Goal: Information Seeking & Learning: Learn about a topic

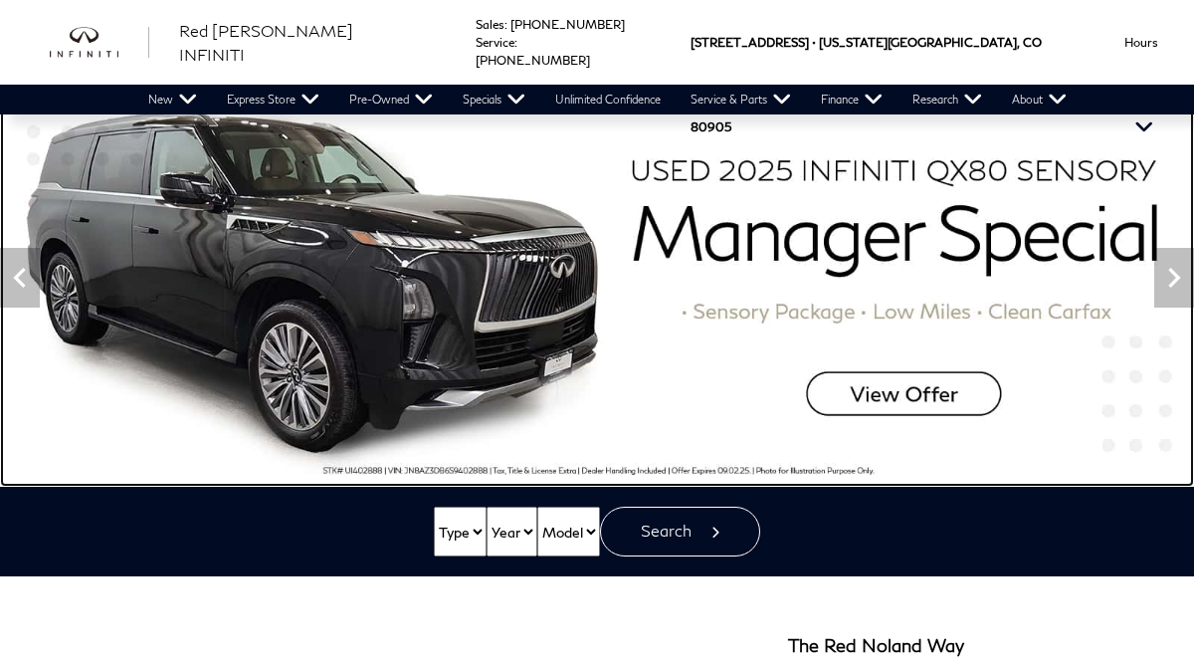
click at [890, 404] on img at bounding box center [597, 278] width 1194 height 418
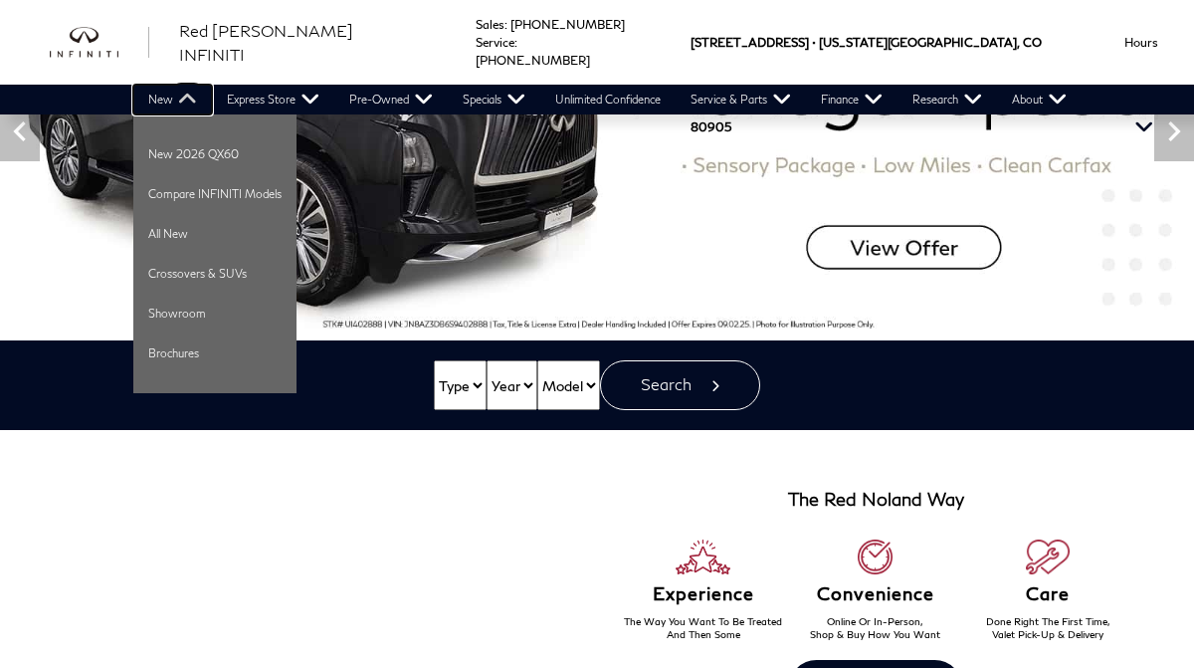
click at [184, 100] on link "New" at bounding box center [172, 100] width 79 height 30
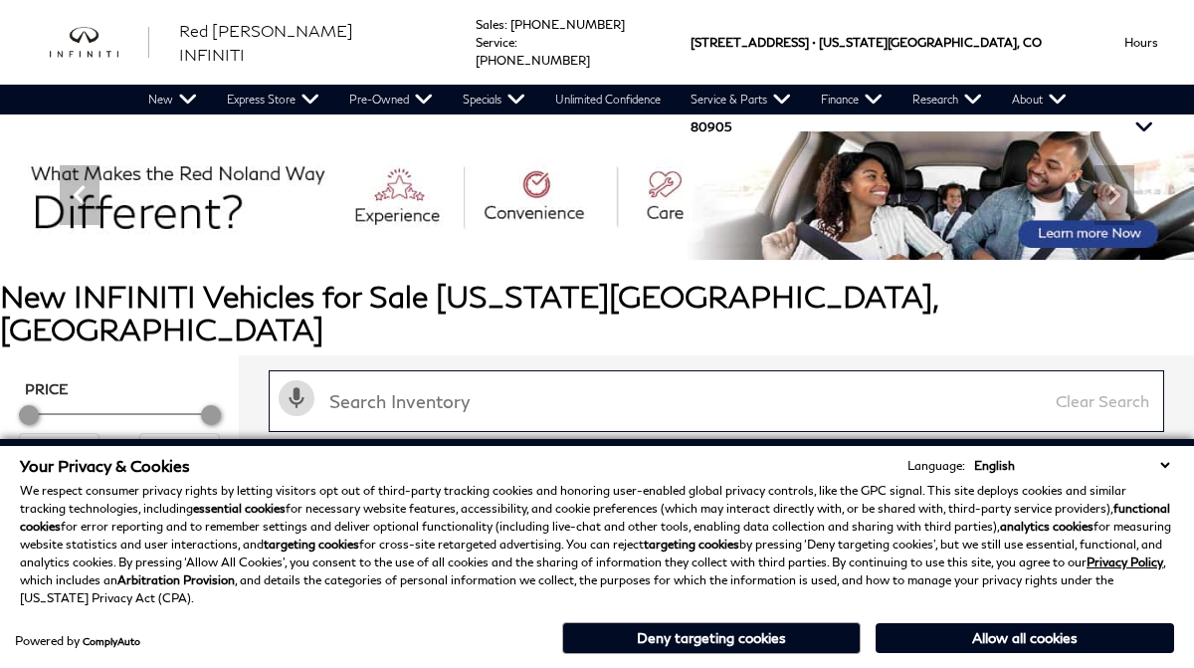
click at [640, 370] on input "text" at bounding box center [717, 401] width 896 height 62
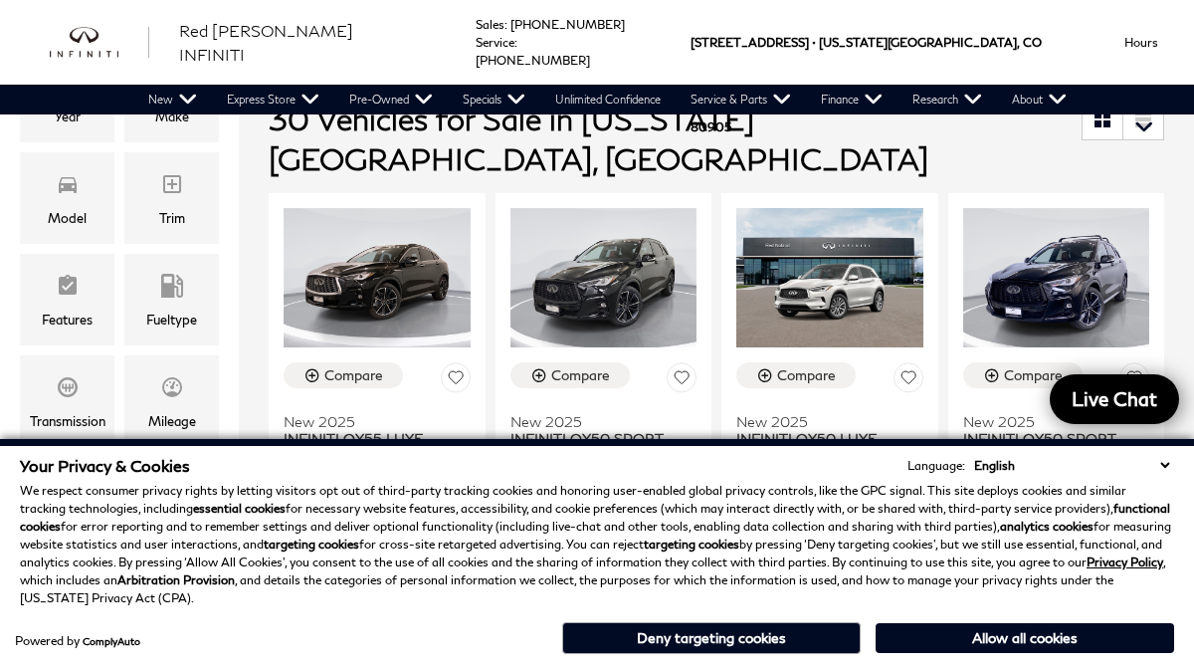
click at [1165, 464] on select "English Spanish / Español English / United Kingdom Korean / 한국어 Vietnamese / Ti…" at bounding box center [1071, 465] width 205 height 19
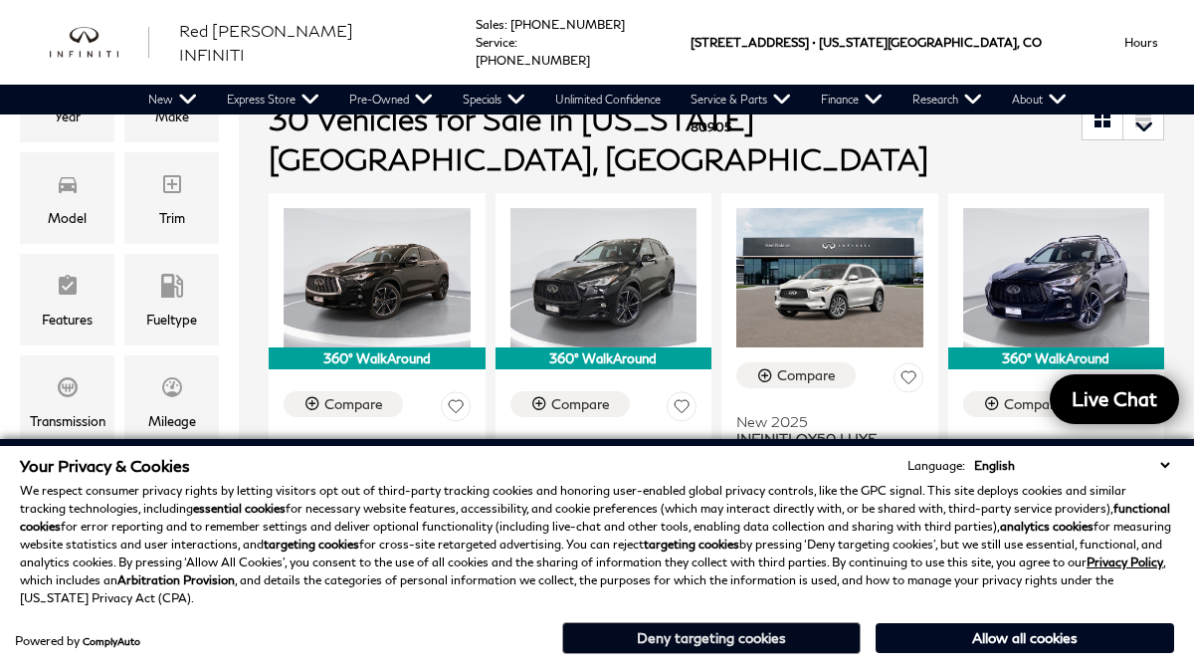
click at [633, 647] on button "Deny targeting cookies" at bounding box center [711, 638] width 299 height 32
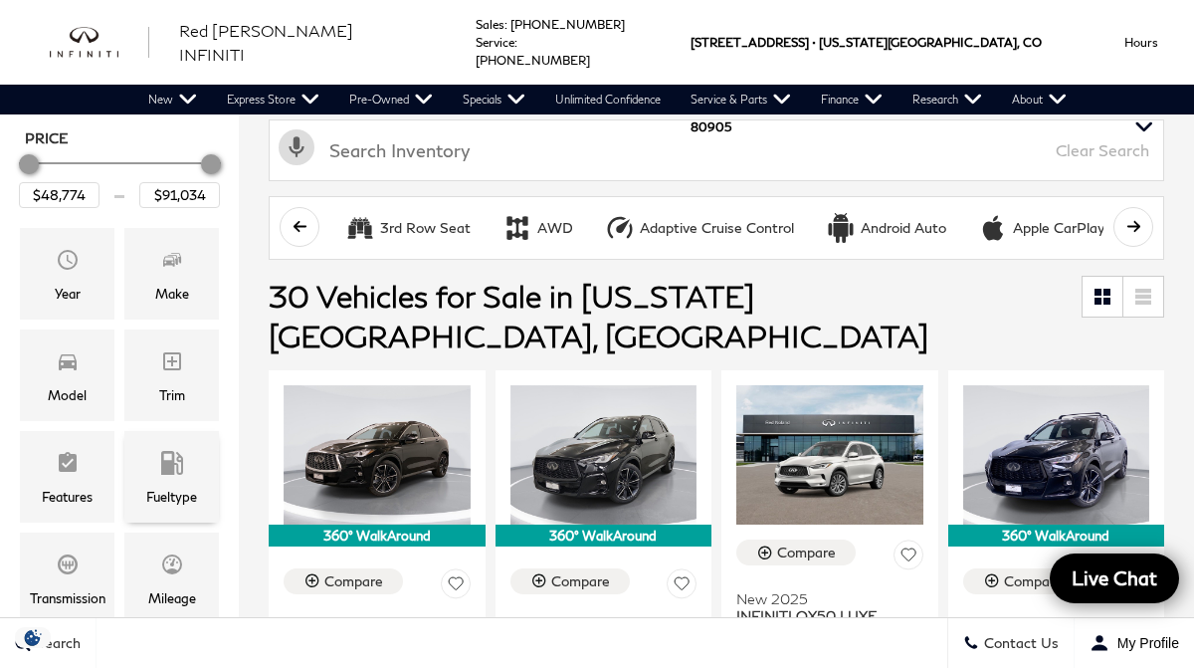
scroll to position [247, 0]
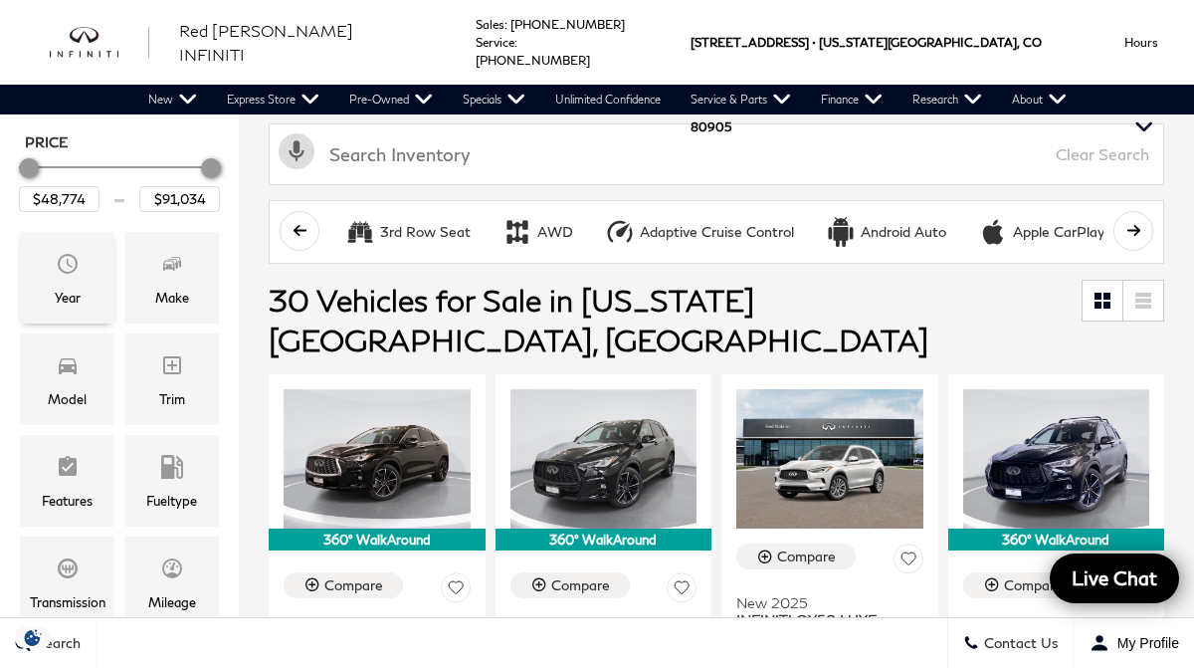
click at [72, 252] on icon "Year" at bounding box center [68, 264] width 24 height 24
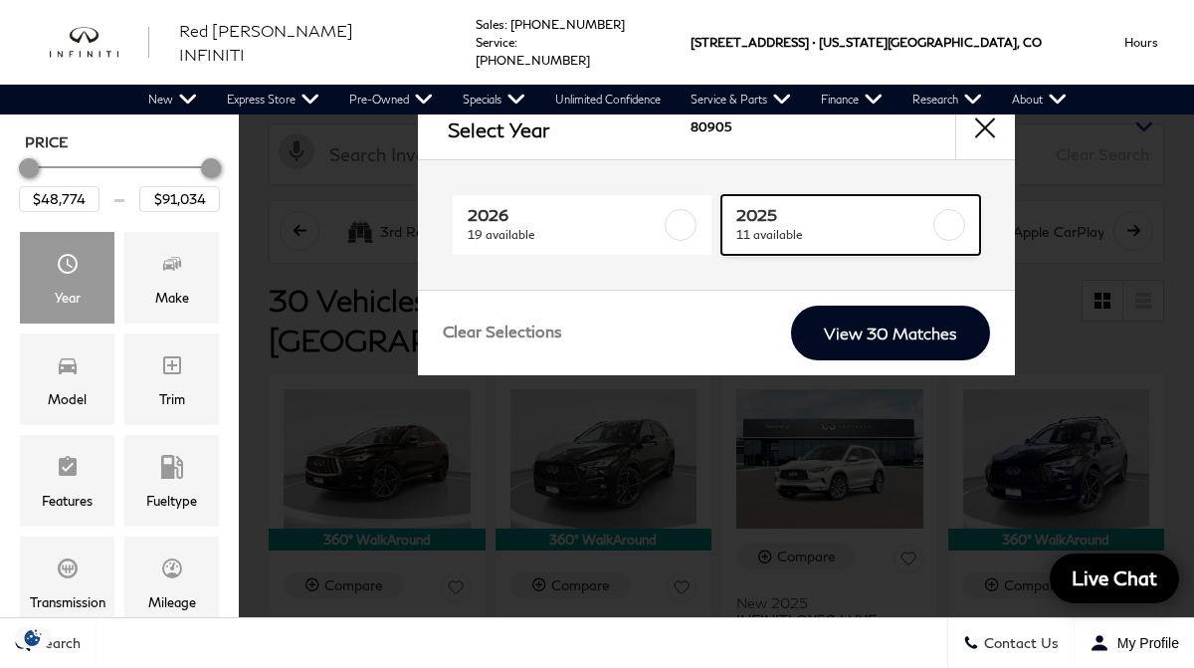
click at [952, 234] on label at bounding box center [949, 225] width 32 height 32
checkbox input "true"
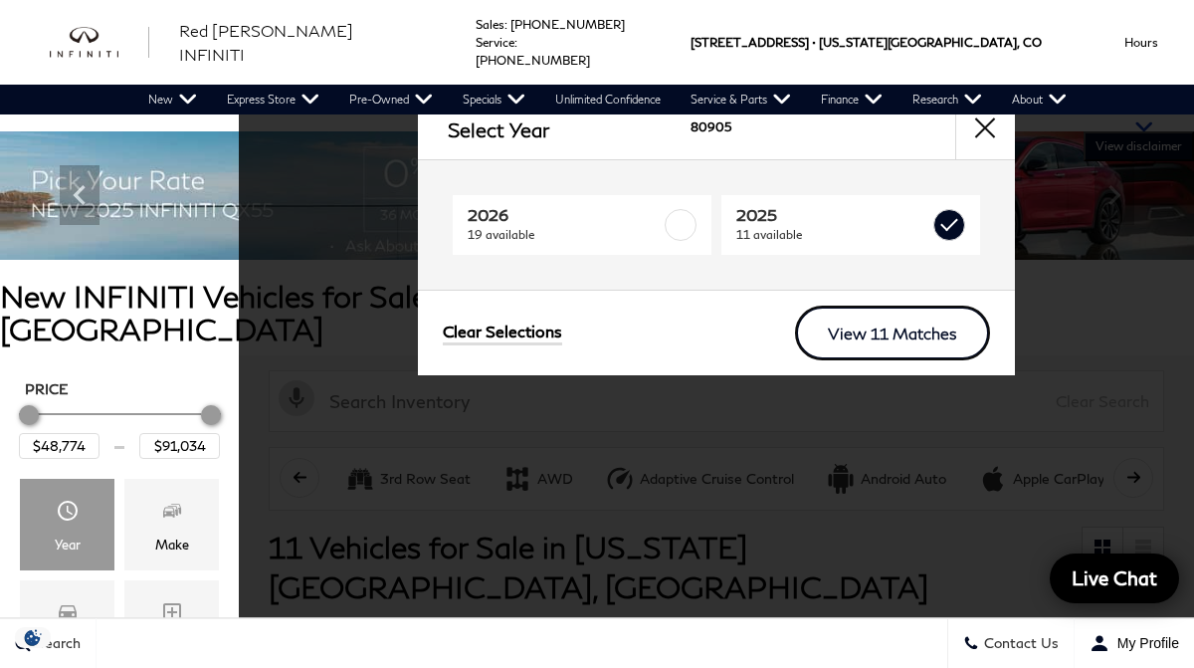
click at [897, 344] on link "View 11 Matches" at bounding box center [892, 333] width 195 height 55
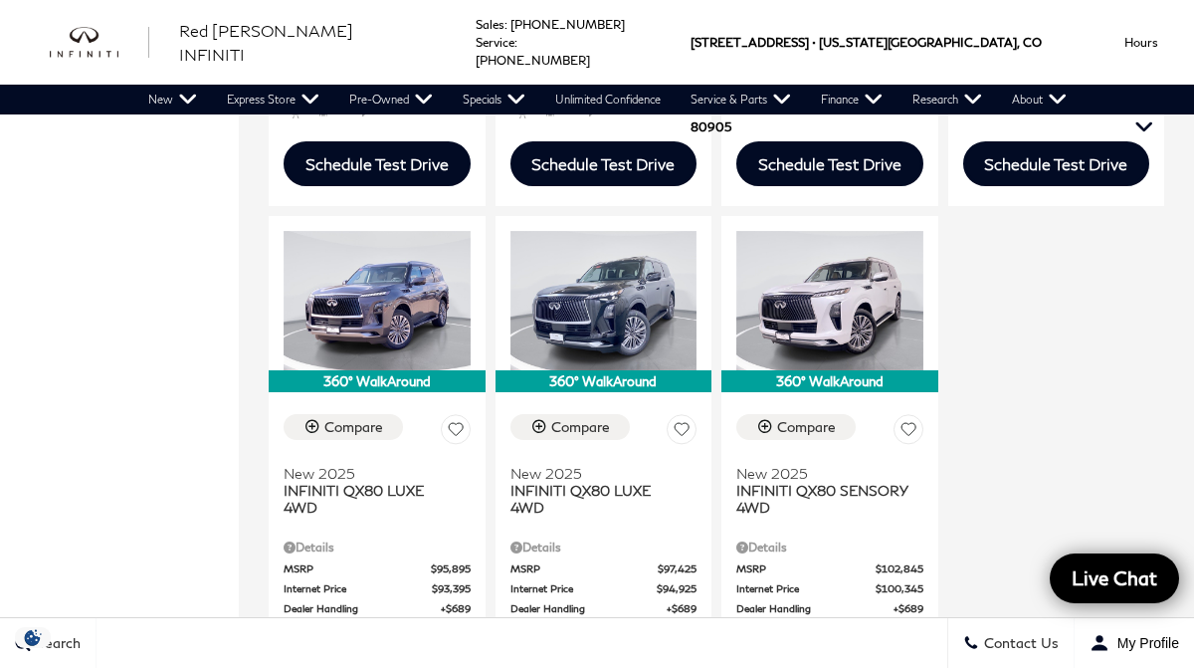
scroll to position [2030, 0]
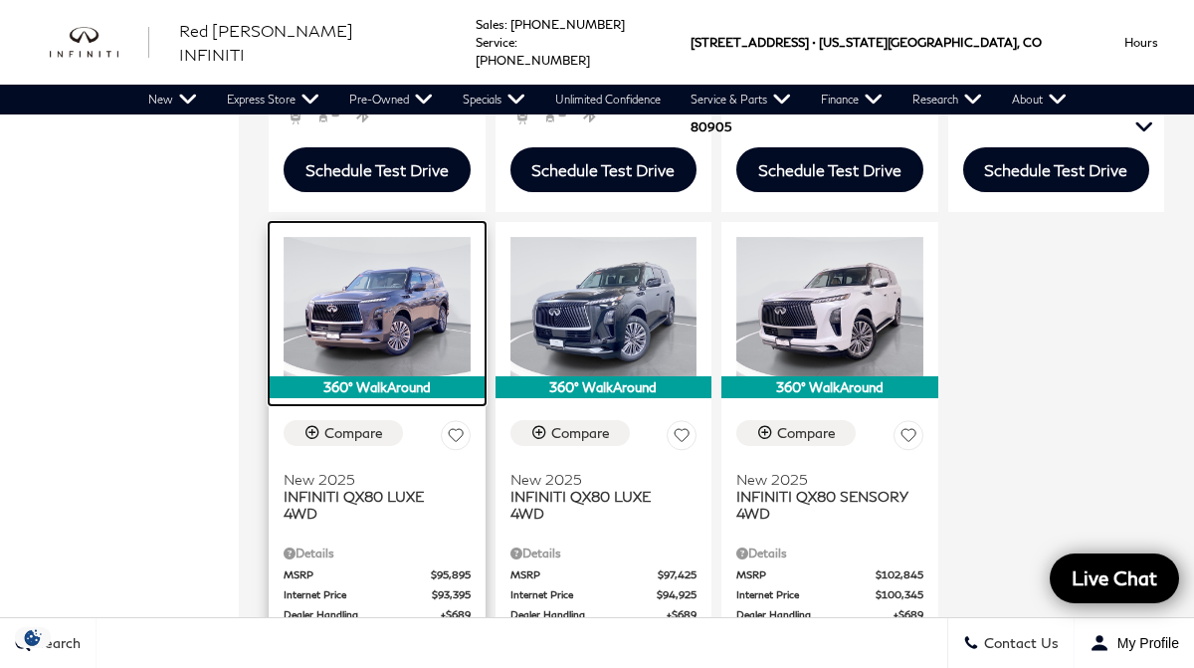
click at [392, 237] on img at bounding box center [377, 307] width 187 height 140
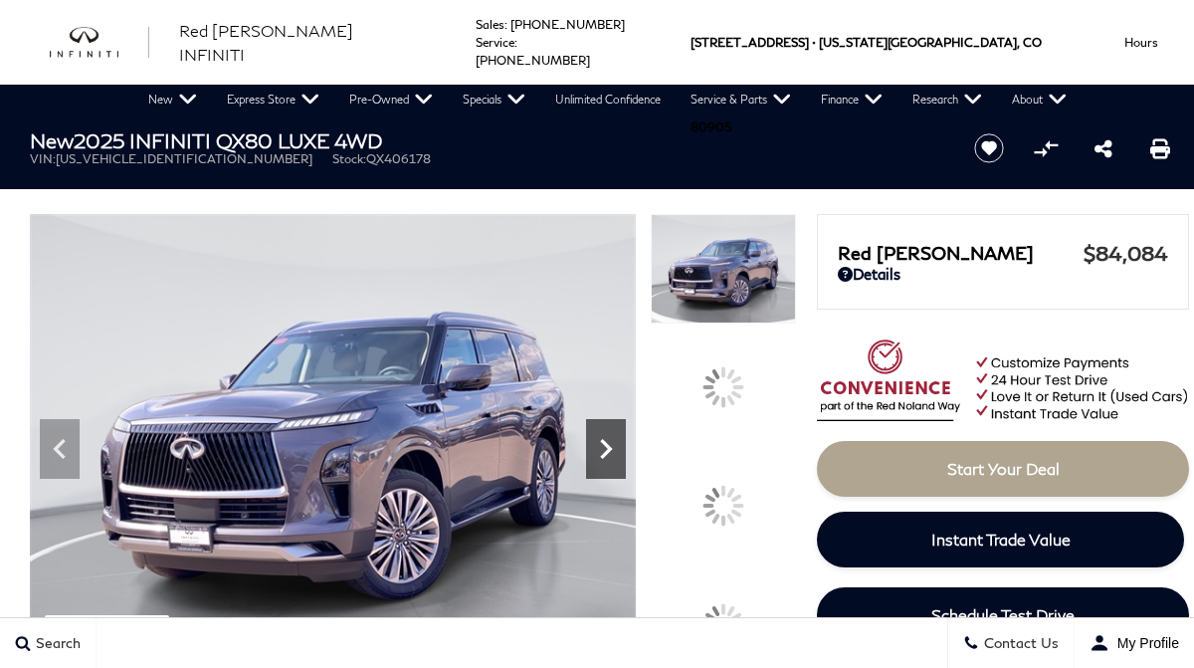
click at [626, 469] on icon at bounding box center [606, 449] width 40 height 40
click at [612, 459] on icon at bounding box center [606, 449] width 12 height 20
click at [626, 469] on icon at bounding box center [606, 449] width 40 height 40
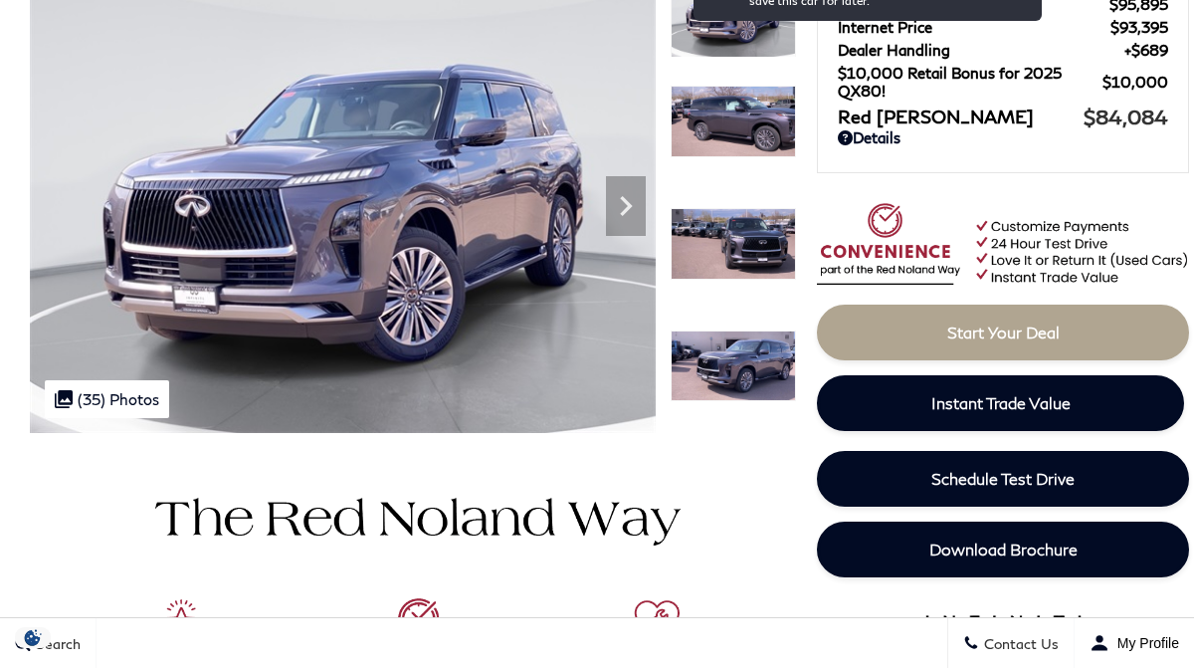
scroll to position [108, 0]
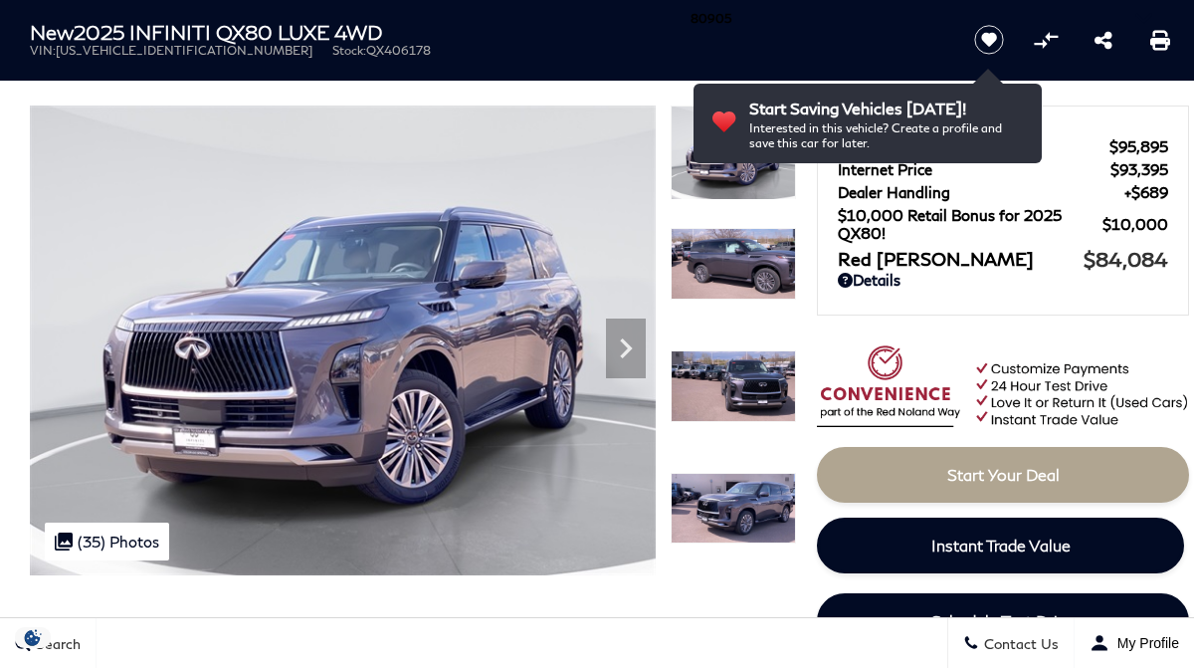
click at [730, 514] on img at bounding box center [733, 509] width 125 height 72
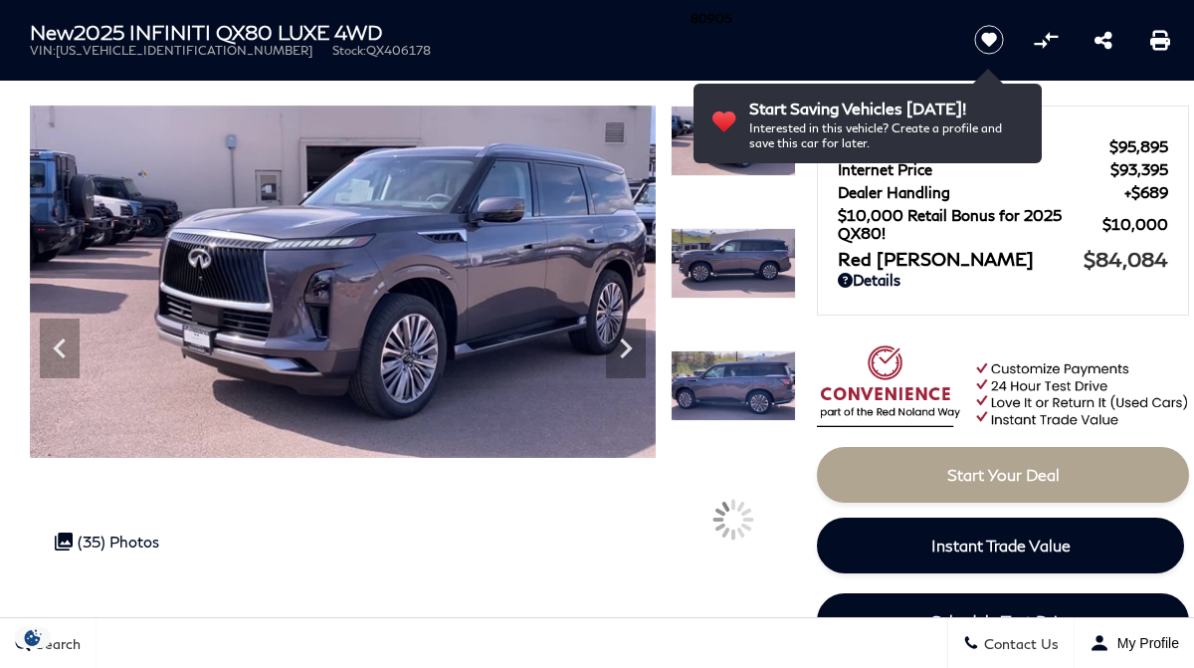
scroll to position [110, 0]
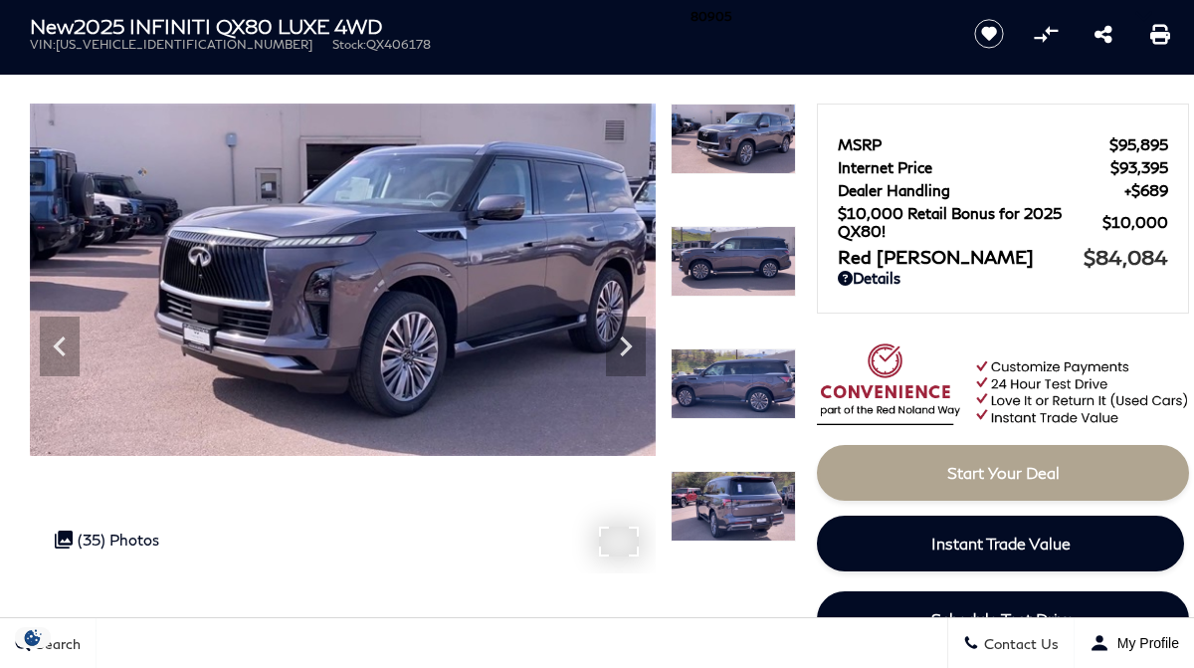
click at [137, 520] on div ".cls-1, .cls-3 { fill: #c50033; } .cls-1 { clip-rule: evenodd; } .cls-2 { clip-…" at bounding box center [107, 539] width 124 height 38
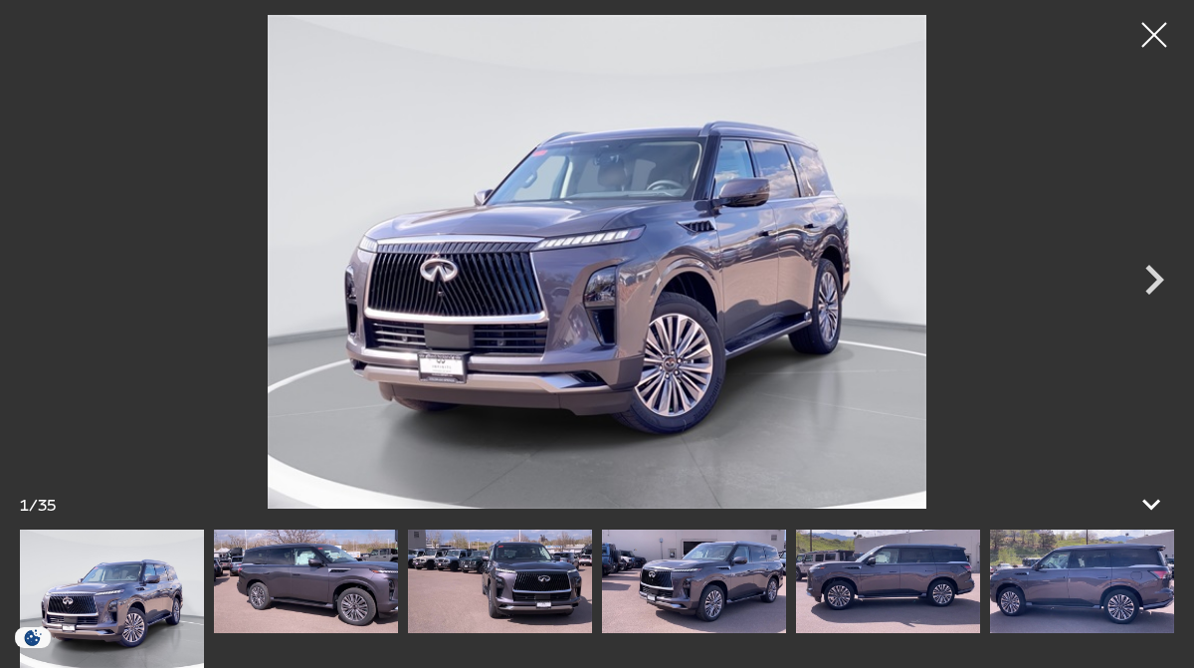
scroll to position [164, 0]
click at [1074, 565] on img at bounding box center [1082, 580] width 184 height 103
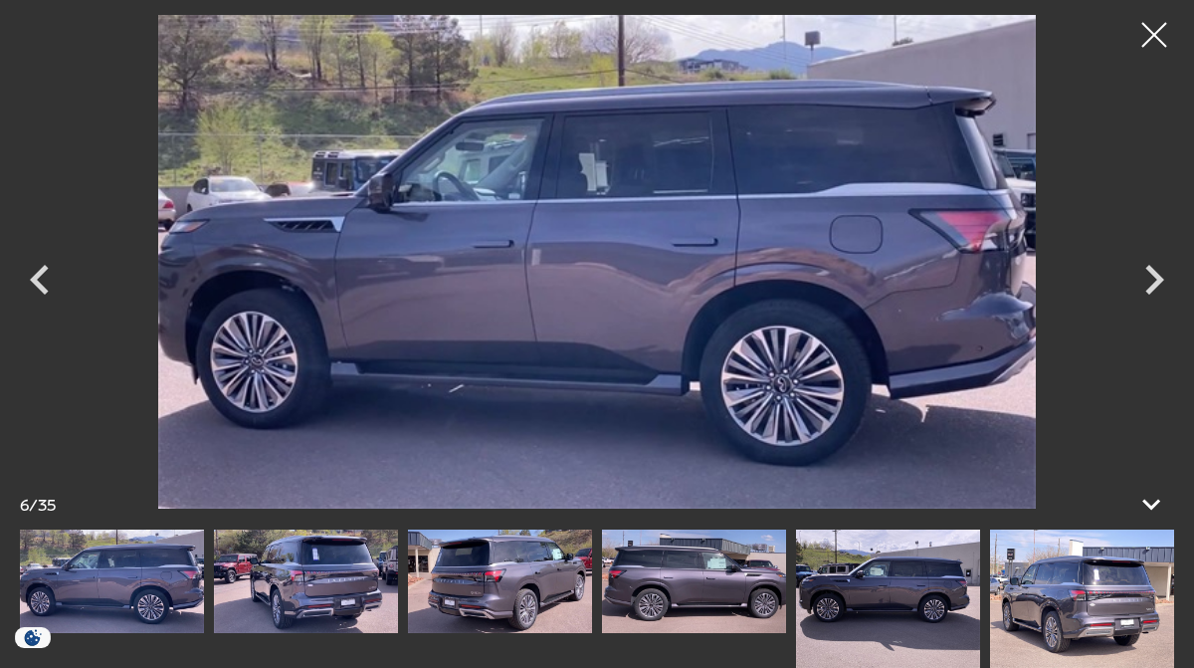
click at [1079, 605] on img at bounding box center [1082, 598] width 184 height 138
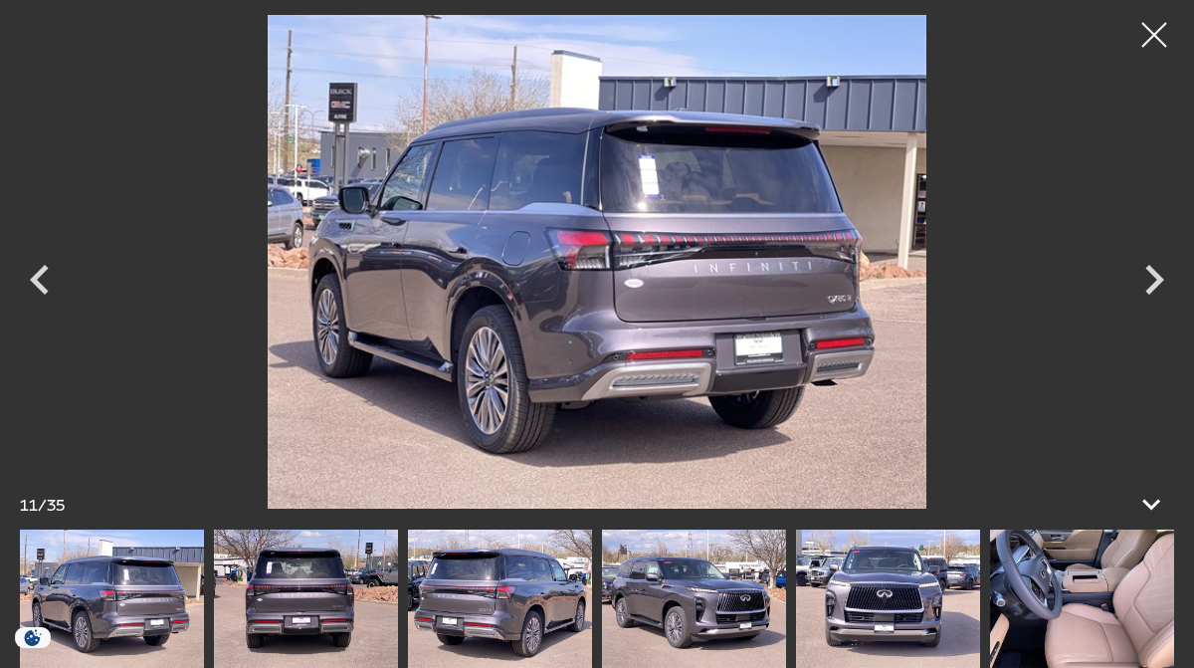
click at [1059, 599] on img at bounding box center [1082, 598] width 184 height 138
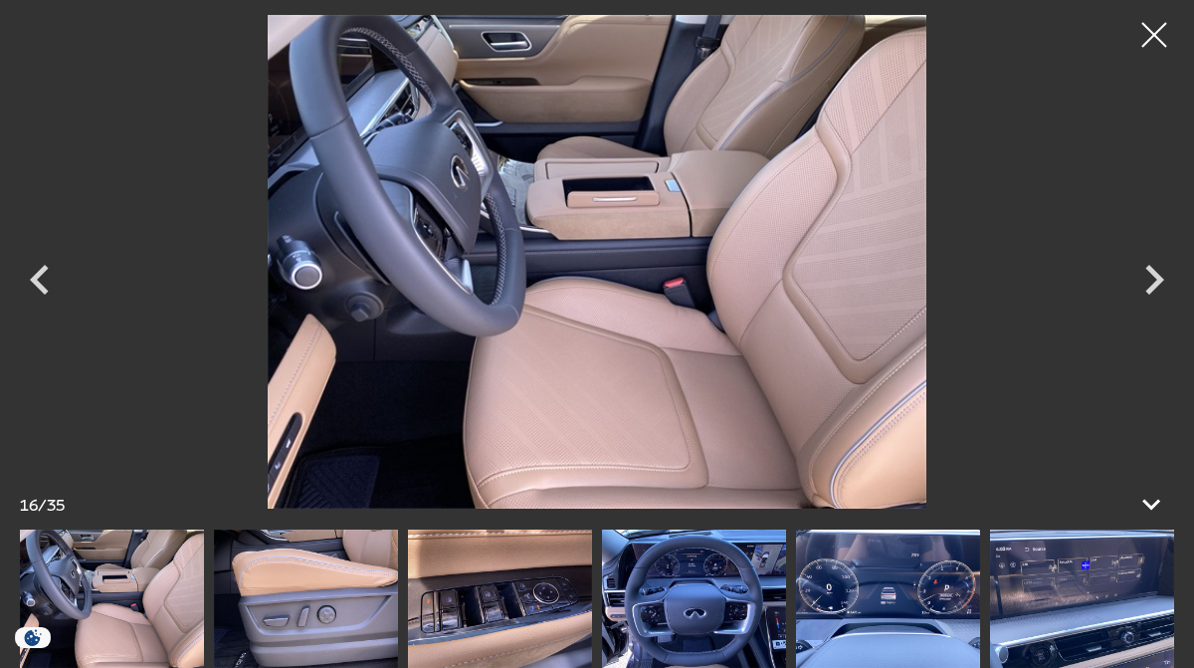
click at [859, 630] on img at bounding box center [888, 598] width 184 height 138
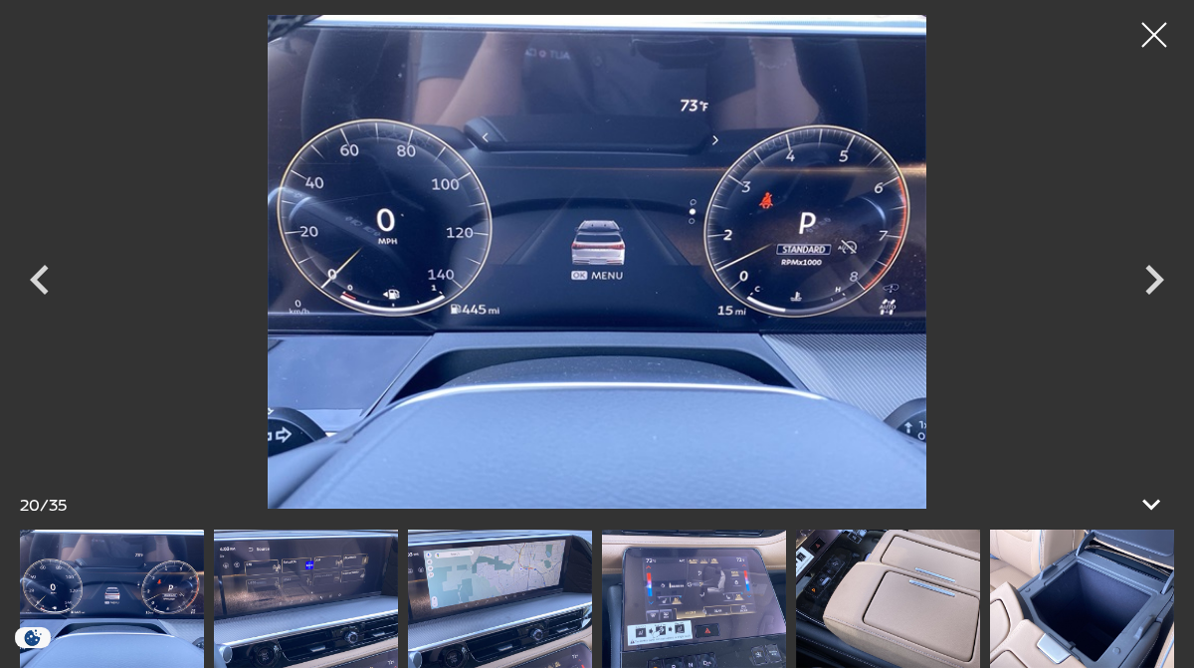
click at [1037, 607] on img at bounding box center [1082, 598] width 184 height 138
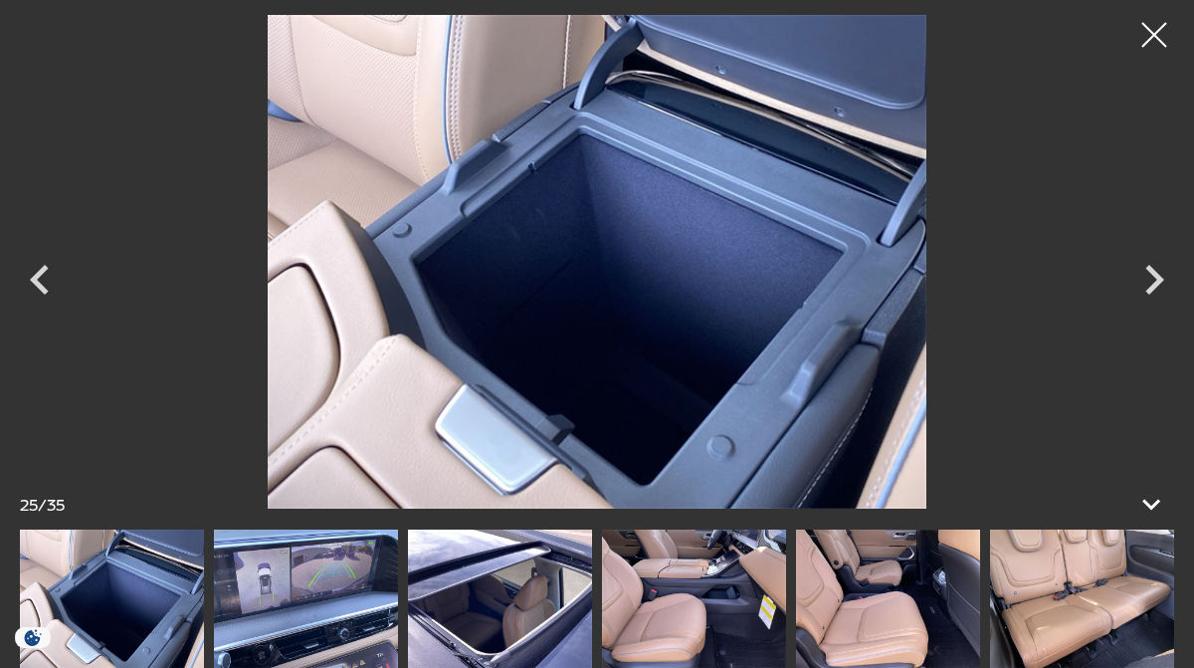
click at [681, 595] on img at bounding box center [694, 598] width 184 height 138
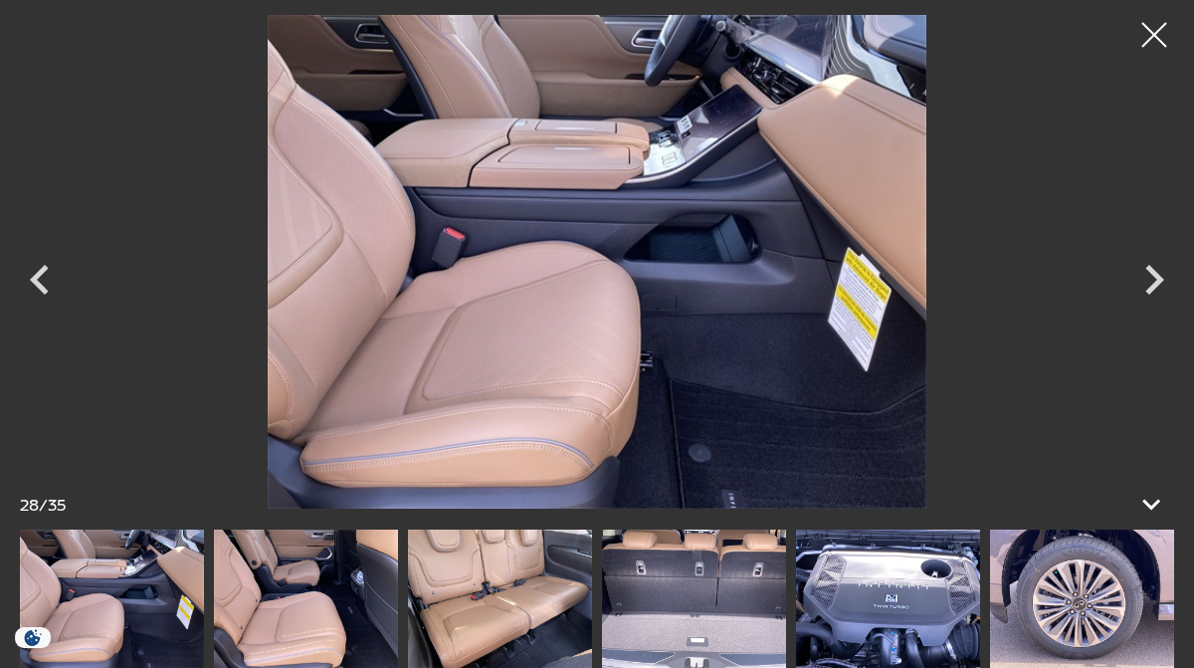
click at [315, 591] on img at bounding box center [306, 598] width 184 height 138
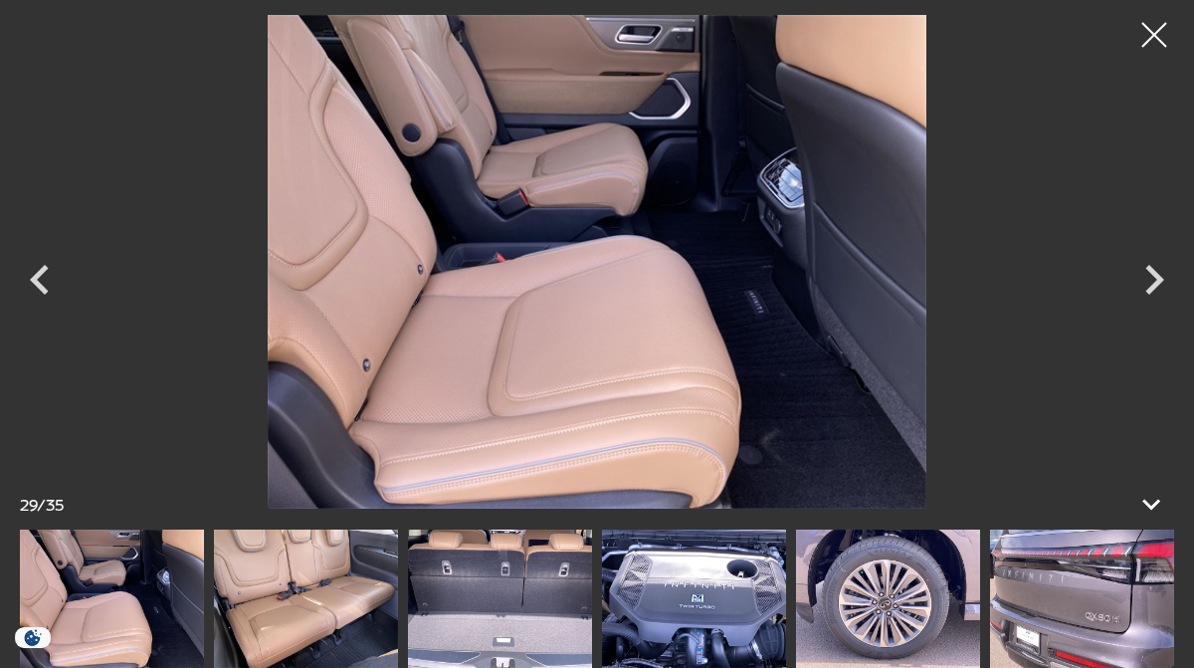
click at [1068, 618] on img at bounding box center [1082, 598] width 184 height 138
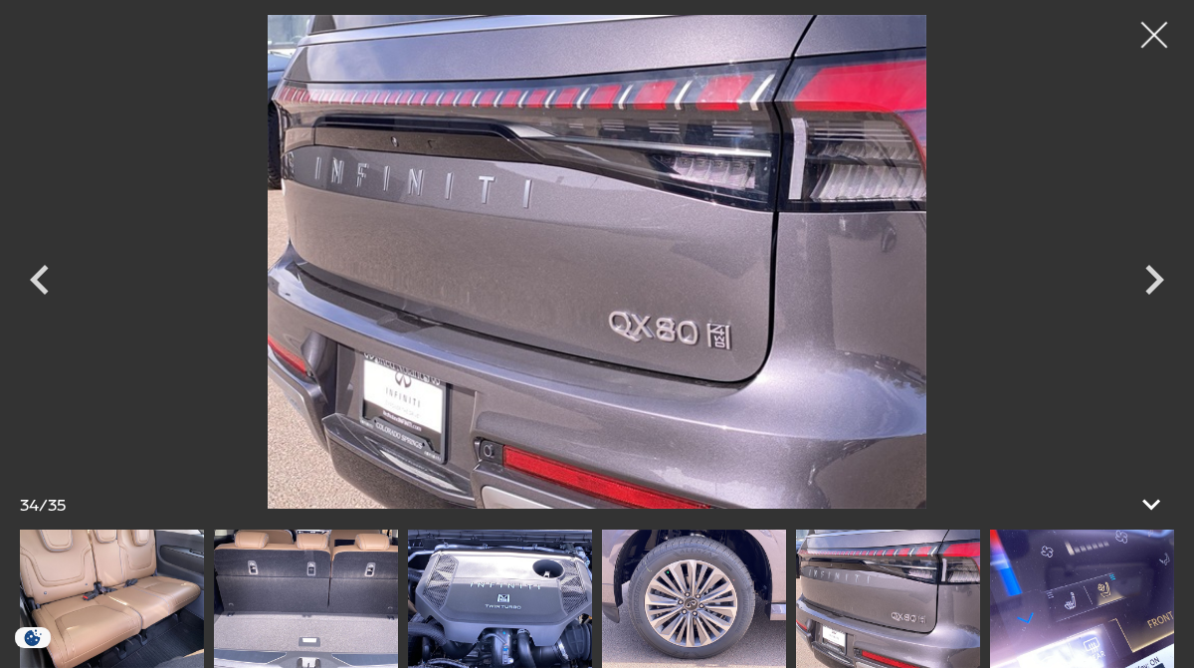
click at [1154, 44] on div at bounding box center [1155, 35] width 53 height 53
